Goal: Task Accomplishment & Management: Manage account settings

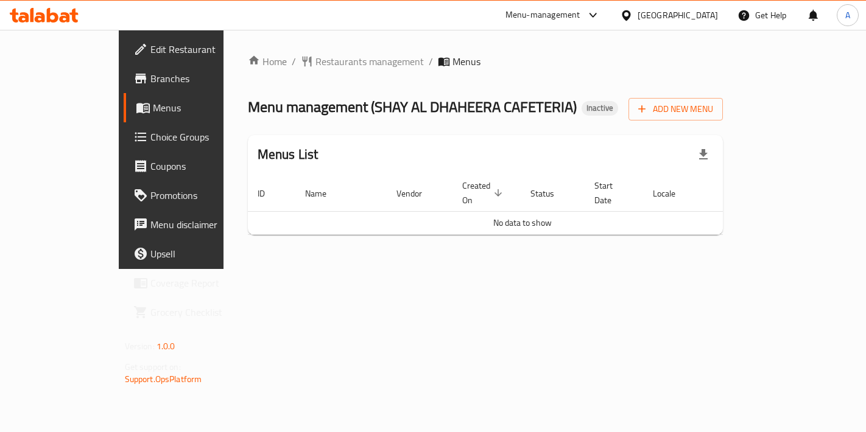
click at [723, 123] on div "Home / Restaurants management / Menus Menu management ( SHAY AL DHAHEERA CAFETE…" at bounding box center [485, 149] width 475 height 191
click at [713, 113] on span "Add New Menu" at bounding box center [675, 109] width 75 height 15
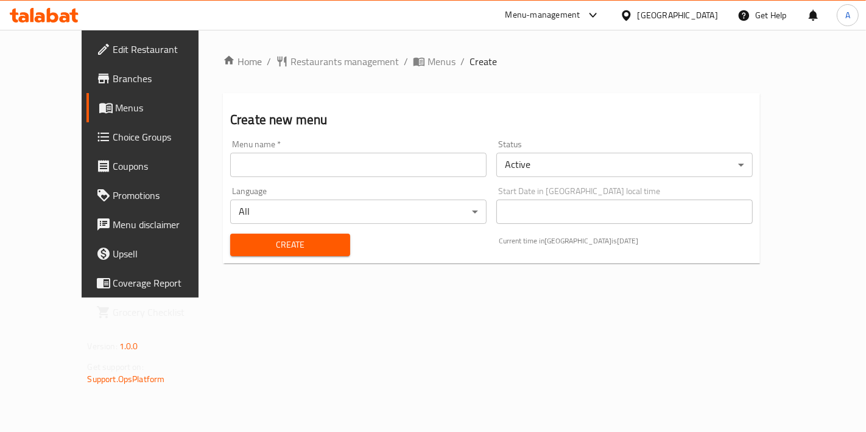
click at [401, 177] on input "text" at bounding box center [358, 165] width 256 height 24
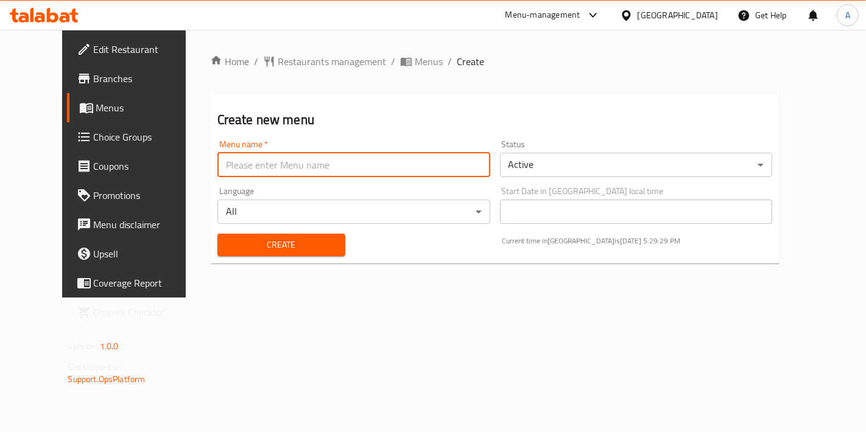
type input "New Menu"
click at [249, 232] on div "Create" at bounding box center [281, 244] width 142 height 37
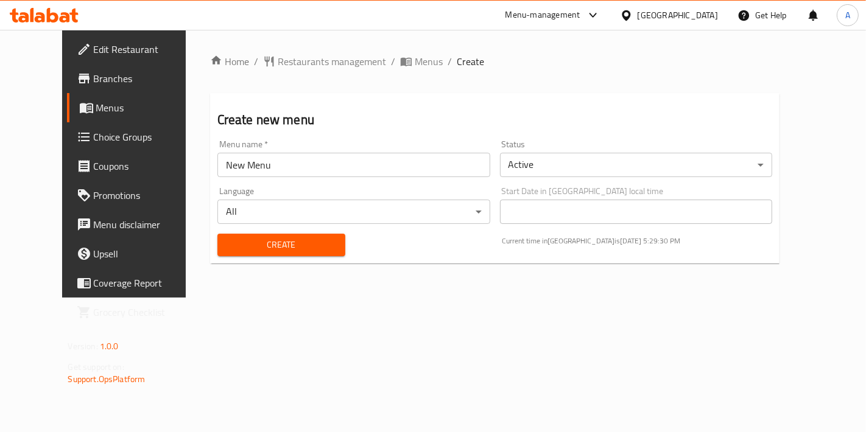
click at [244, 239] on span "Create" at bounding box center [281, 244] width 108 height 15
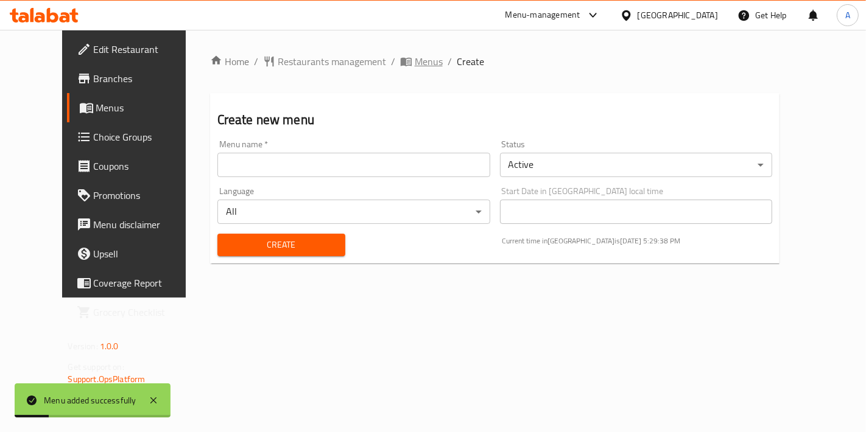
click at [400, 56] on icon "breadcrumb" at bounding box center [406, 61] width 12 height 12
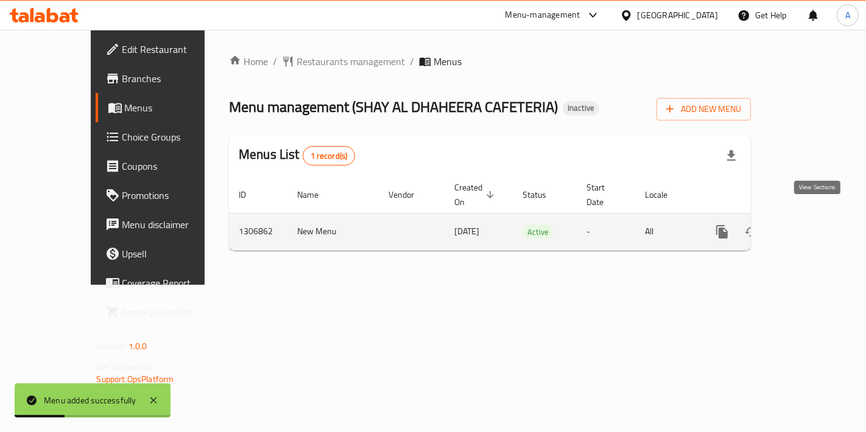
click at [816, 225] on icon "enhanced table" at bounding box center [809, 232] width 15 height 15
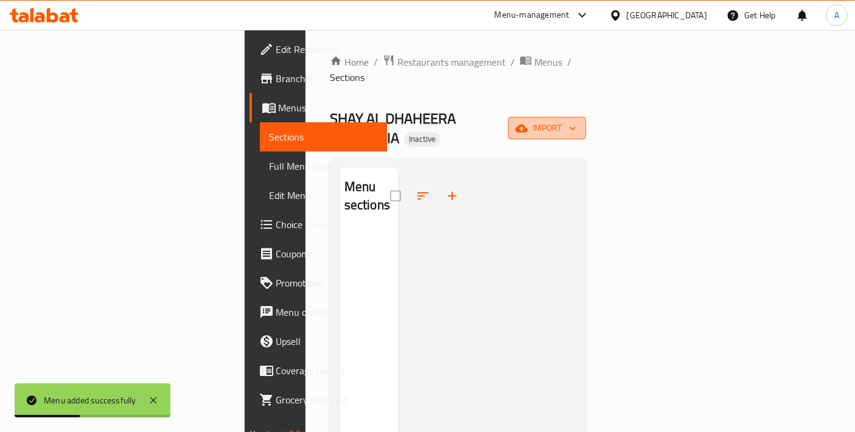
click at [528, 124] on icon "button" at bounding box center [522, 128] width 12 height 8
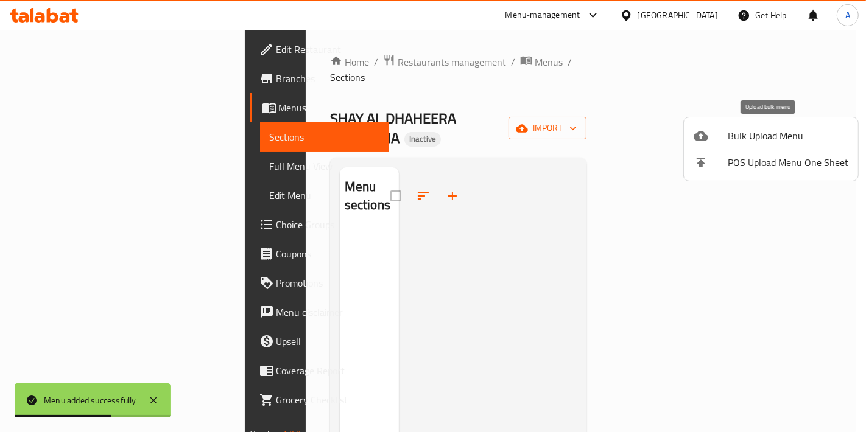
click at [749, 139] on span "Bulk Upload Menu" at bounding box center [788, 135] width 121 height 15
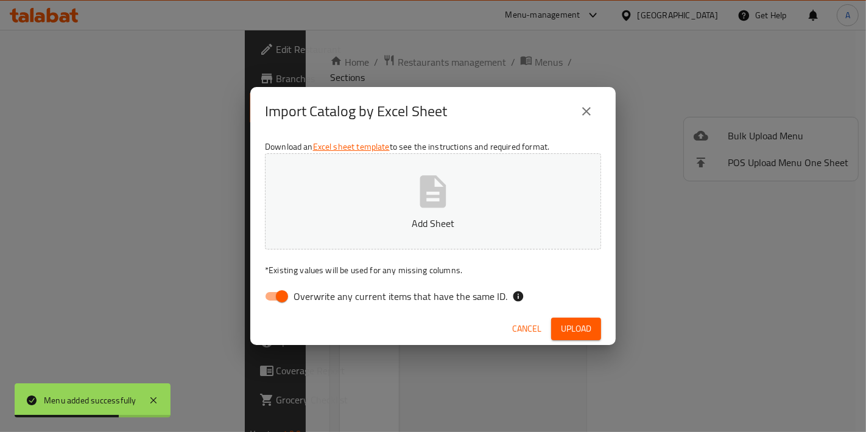
click at [559, 196] on button "Add Sheet" at bounding box center [433, 201] width 336 height 96
click at [283, 295] on input "Overwrite any current items that have the same ID." at bounding box center [281, 296] width 69 height 23
checkbox input "false"
click at [584, 332] on span "Upload" at bounding box center [576, 328] width 30 height 15
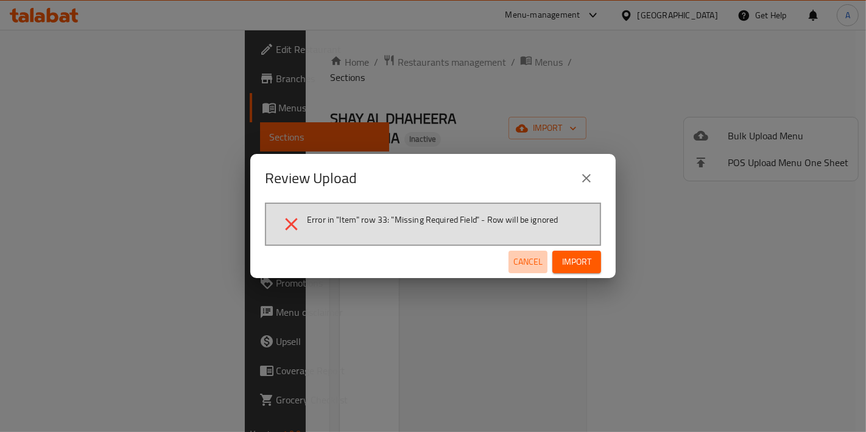
click at [527, 267] on span "Cancel" at bounding box center [527, 261] width 29 height 15
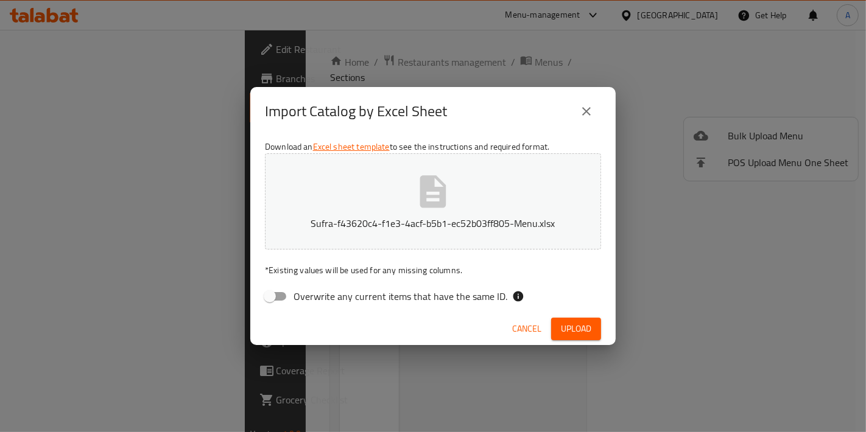
click at [435, 196] on icon "button" at bounding box center [433, 191] width 26 height 32
click at [575, 328] on span "Upload" at bounding box center [576, 328] width 30 height 15
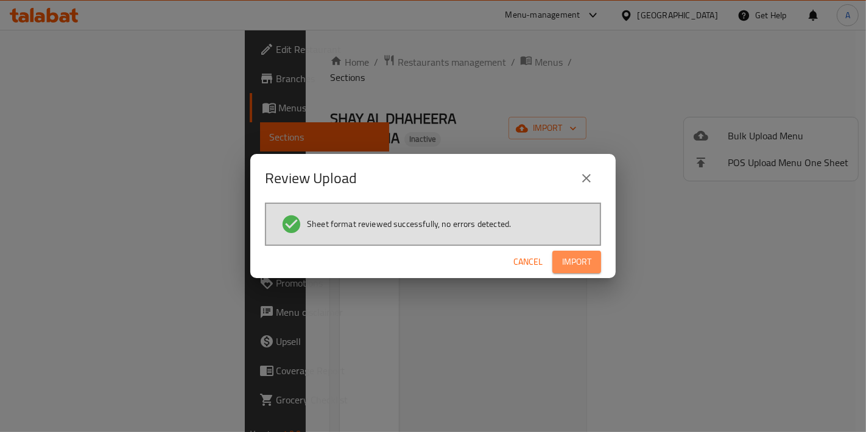
click at [582, 271] on button "Import" at bounding box center [576, 262] width 49 height 23
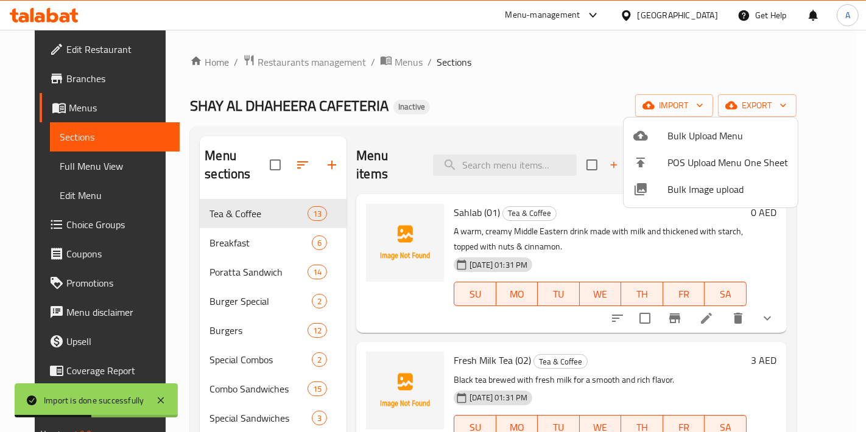
click at [723, 304] on div at bounding box center [433, 216] width 866 height 432
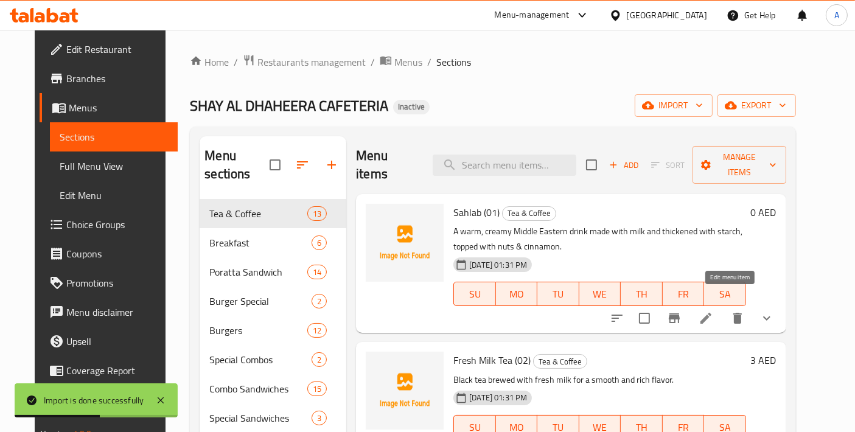
click at [712, 313] on icon at bounding box center [706, 318] width 11 height 11
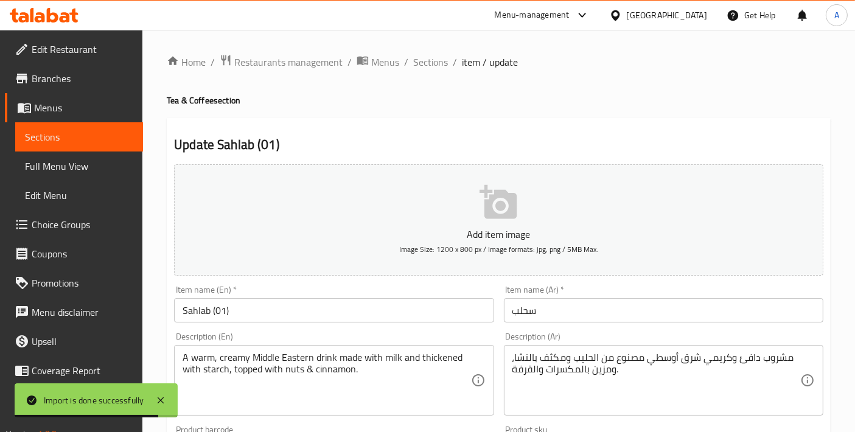
drag, startPoint x: 431, startPoint y: 56, endPoint x: 416, endPoint y: 121, distance: 66.2
click at [432, 56] on span "Sections" at bounding box center [430, 62] width 35 height 15
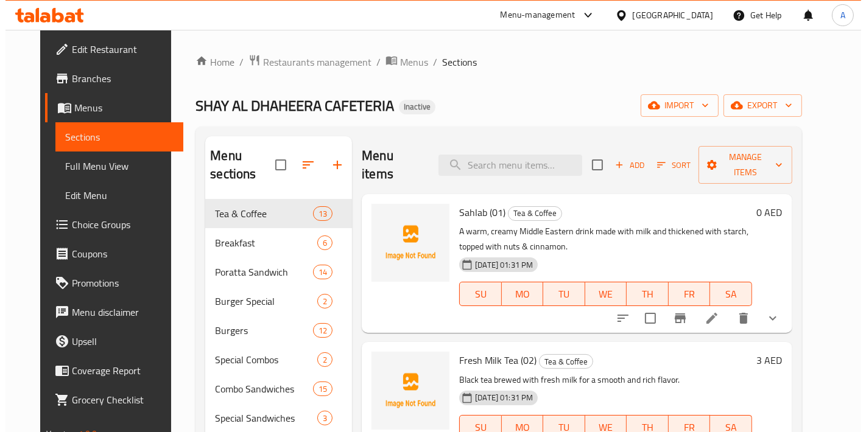
scroll to position [135, 0]
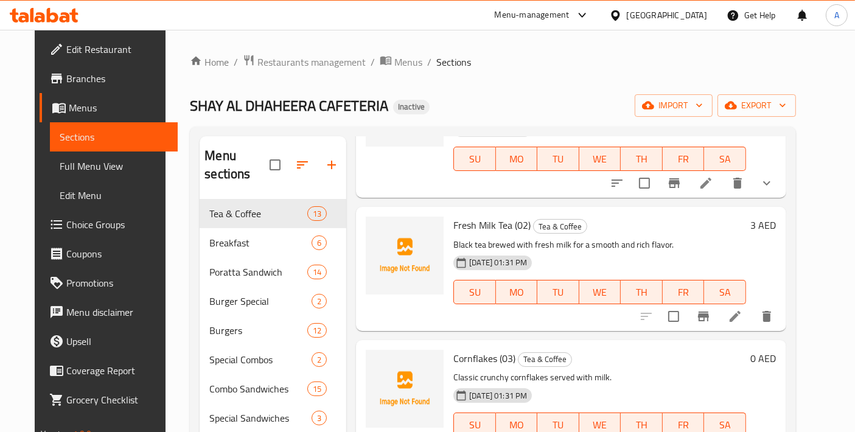
click at [752, 308] on li at bounding box center [735, 317] width 34 height 22
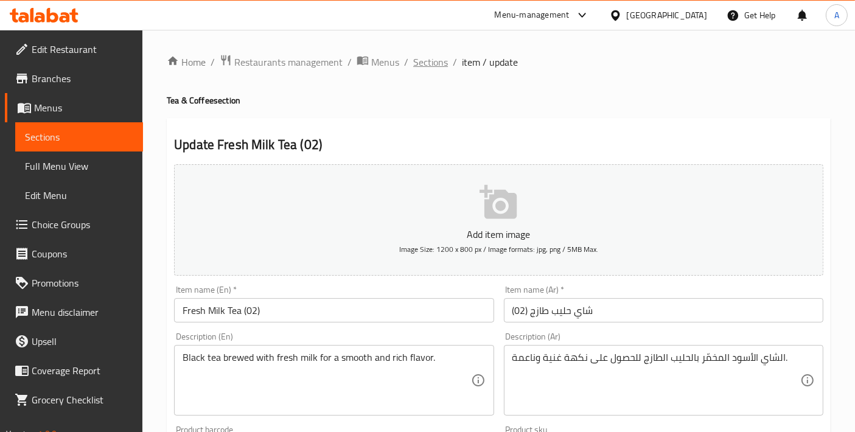
click at [443, 56] on span "Sections" at bounding box center [430, 62] width 35 height 15
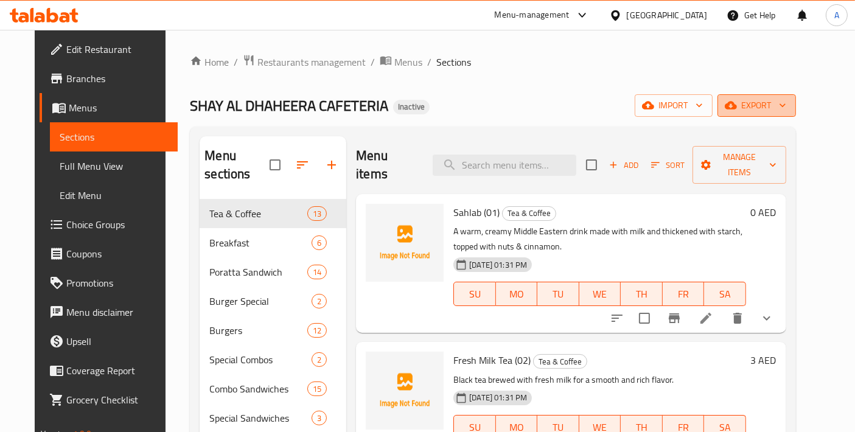
click at [737, 106] on icon "button" at bounding box center [731, 106] width 12 height 8
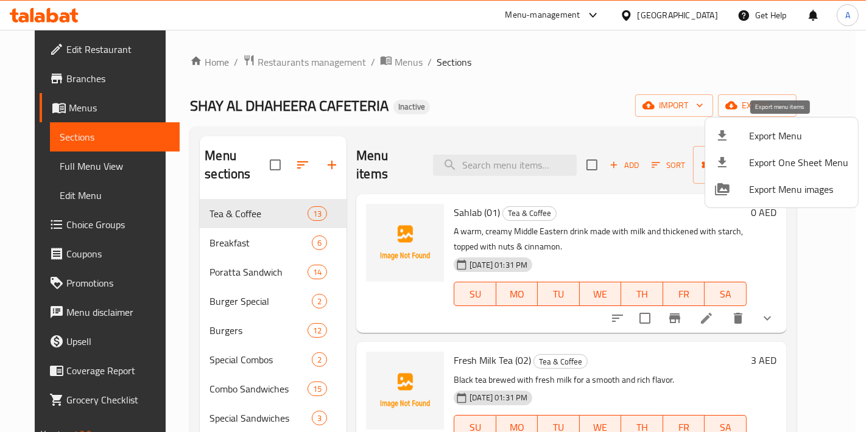
click at [746, 129] on div at bounding box center [732, 135] width 34 height 15
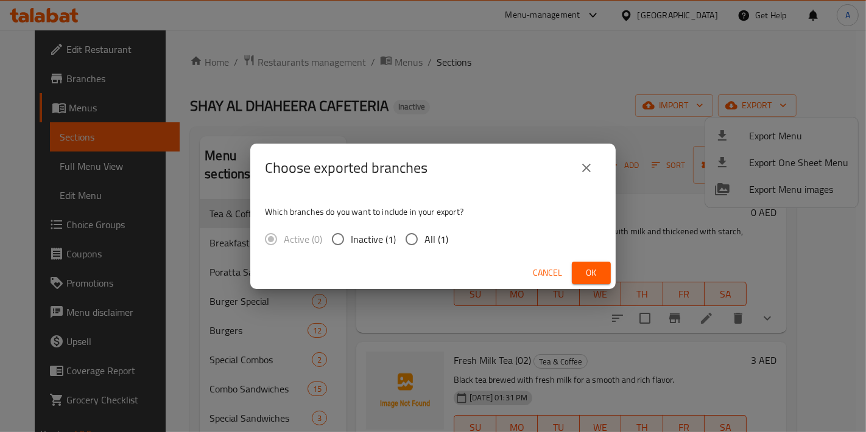
click at [414, 236] on input "All (1)" at bounding box center [412, 239] width 26 height 26
radio input "true"
click at [605, 279] on button "Ok" at bounding box center [591, 273] width 39 height 23
